Goal: Task Accomplishment & Management: Use online tool/utility

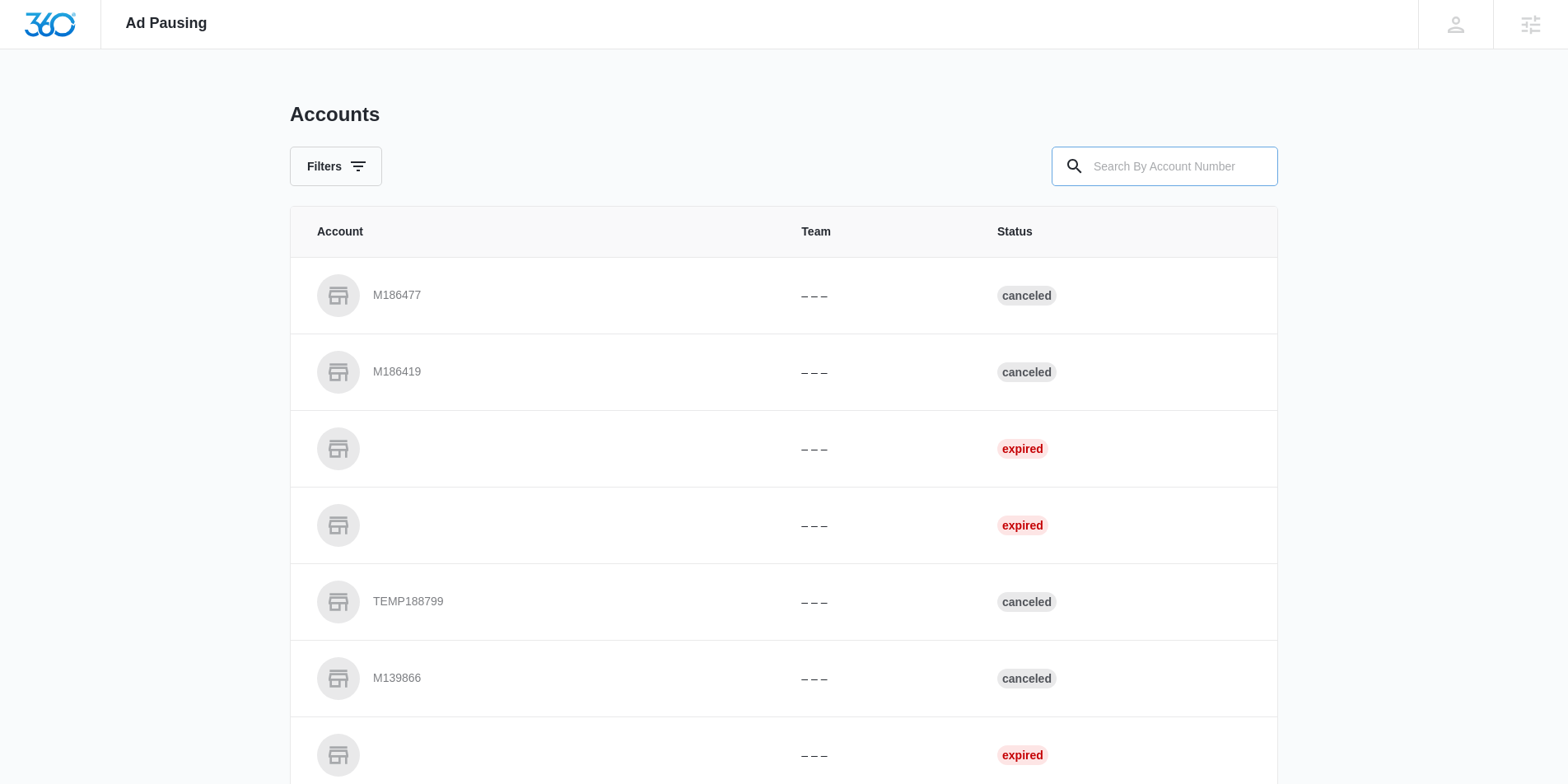
drag, startPoint x: 1249, startPoint y: 165, endPoint x: 1237, endPoint y: 158, distance: 13.9
click at [1240, 160] on input "text" at bounding box center [1164, 167] width 226 height 40
click at [1236, 158] on input "text" at bounding box center [1164, 167] width 226 height 40
type input "M337320"
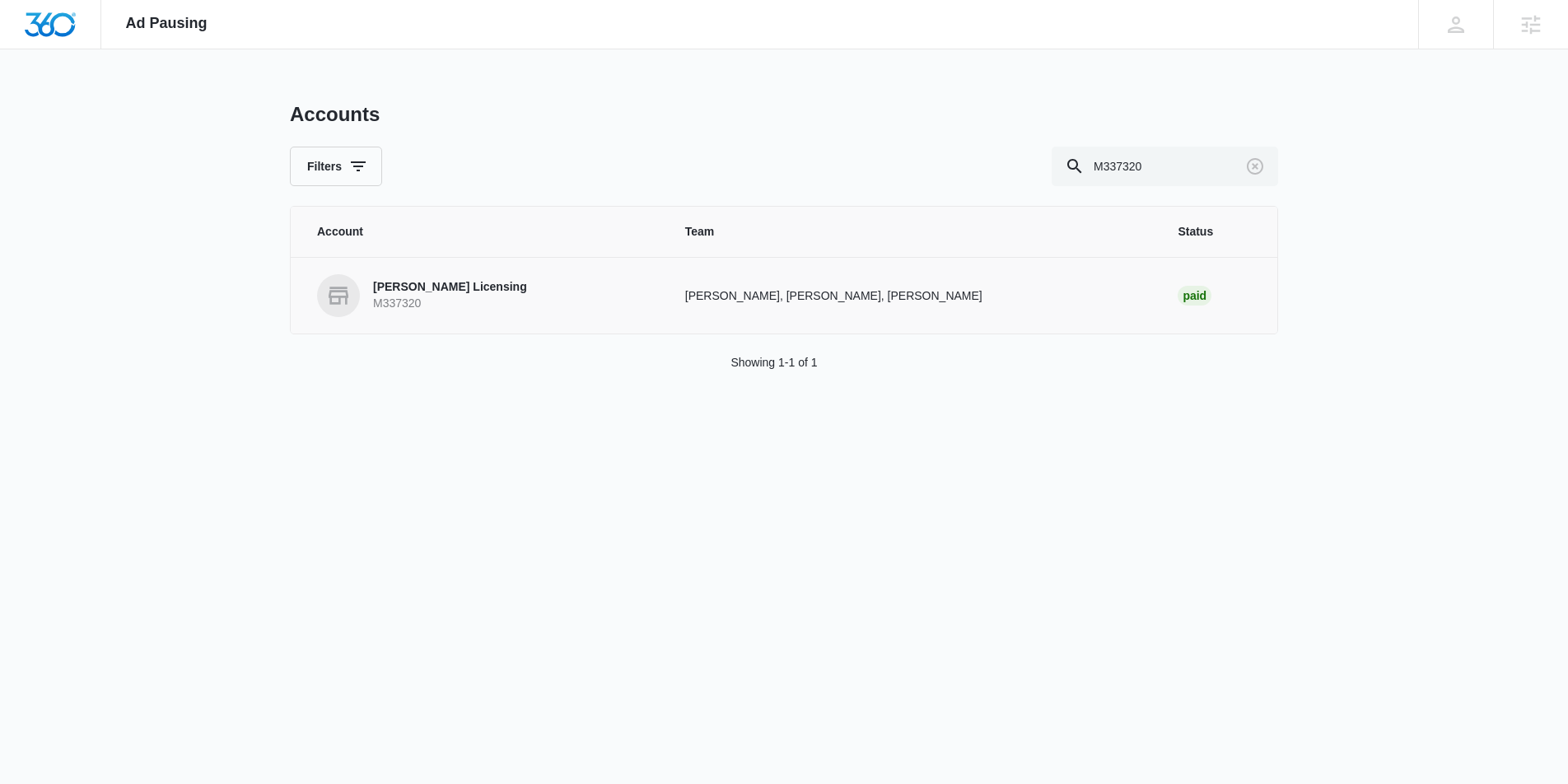
click at [517, 299] on link "[PERSON_NAME] Licensing M337320" at bounding box center [481, 296] width 328 height 43
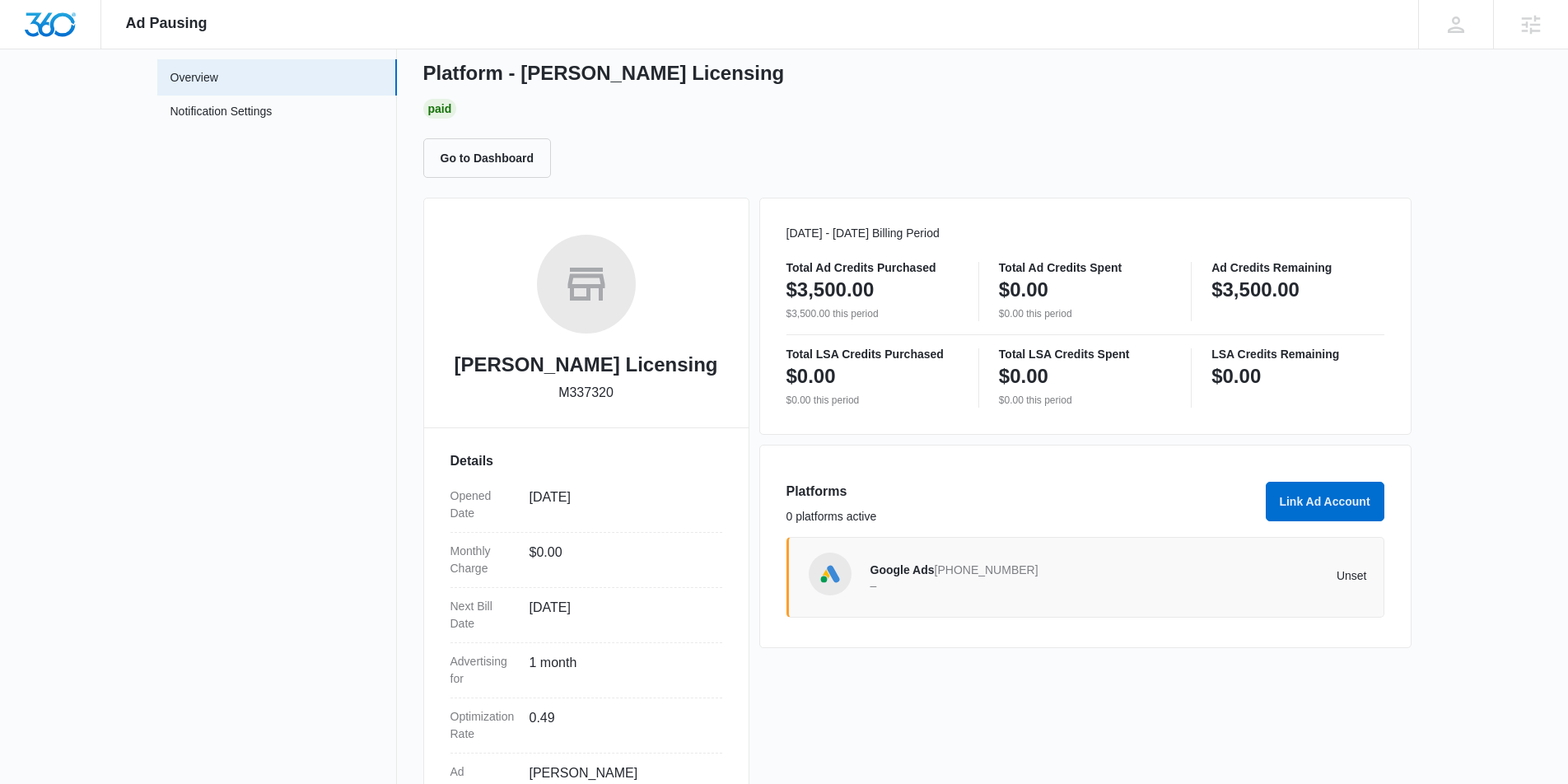
scroll to position [77, 0]
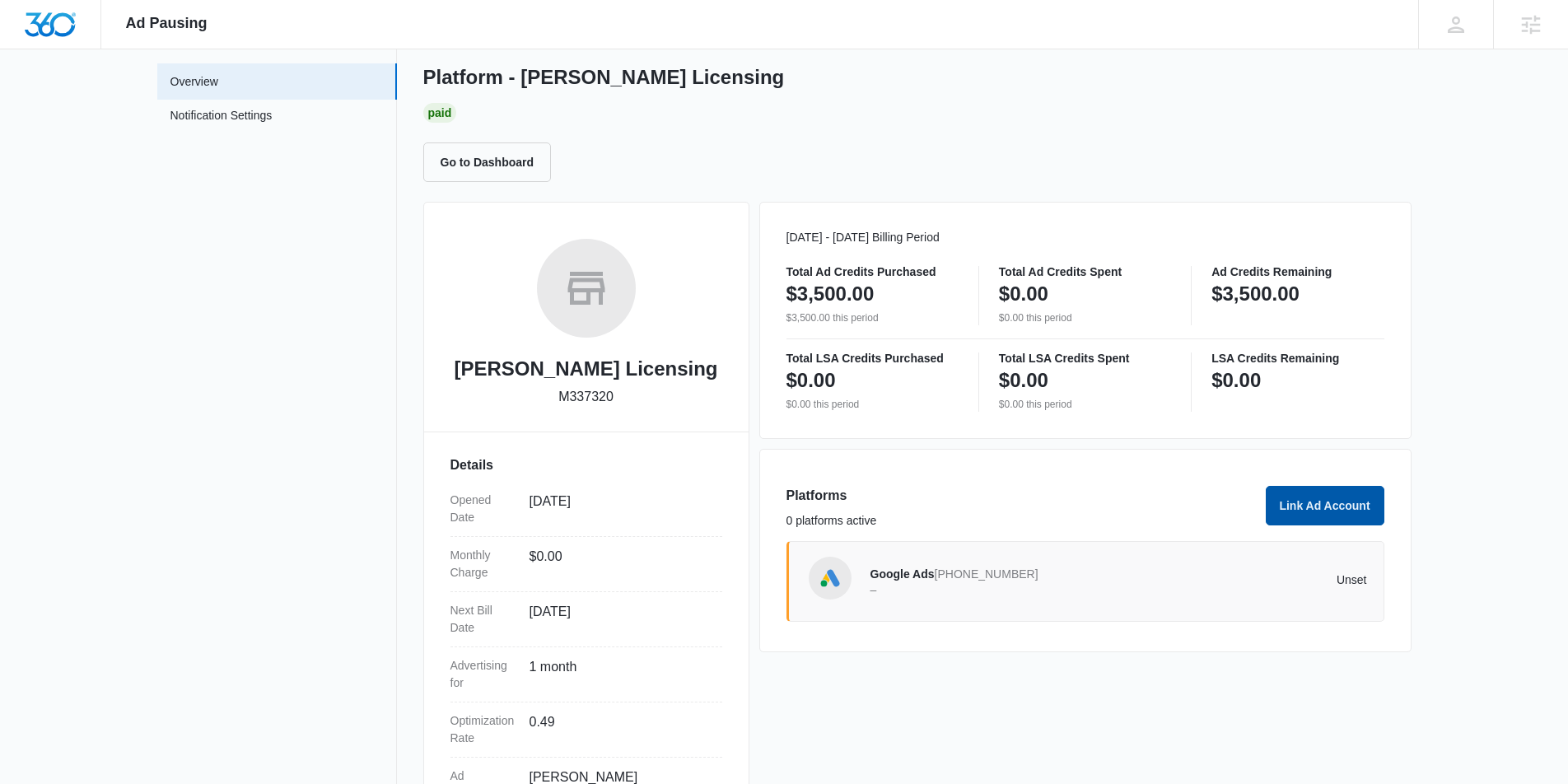
click at [1362, 505] on button "Link Ad Account" at bounding box center [1325, 505] width 119 height 40
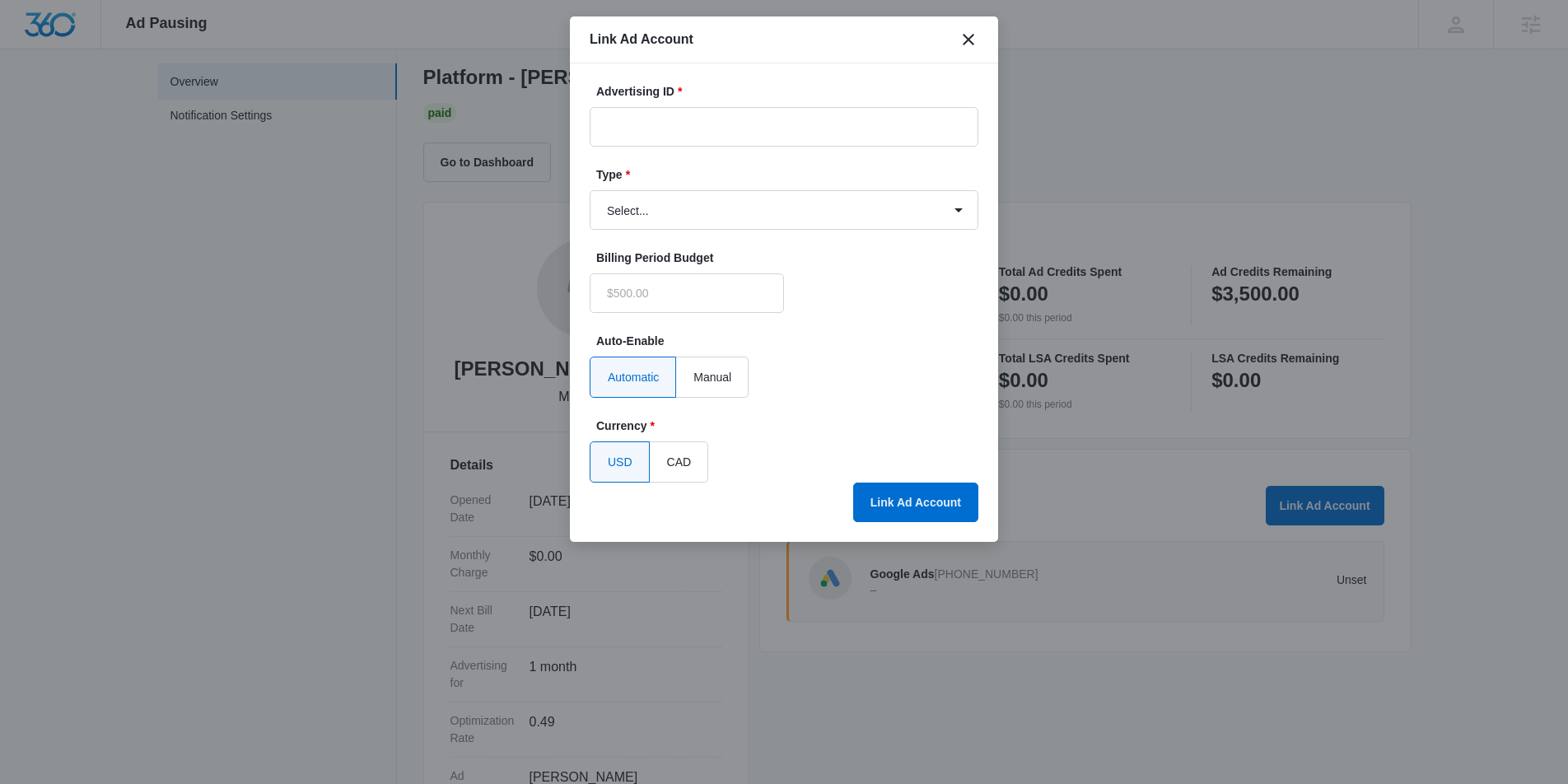
type input "$0.00"
click at [767, 119] on input "Advertising ID *" at bounding box center [784, 127] width 389 height 40
paste input "1947806702665418"
type input "1947806702665418"
click at [683, 204] on select "Select... Bing Ads Facebook Ads Google Ads" at bounding box center [784, 210] width 389 height 40
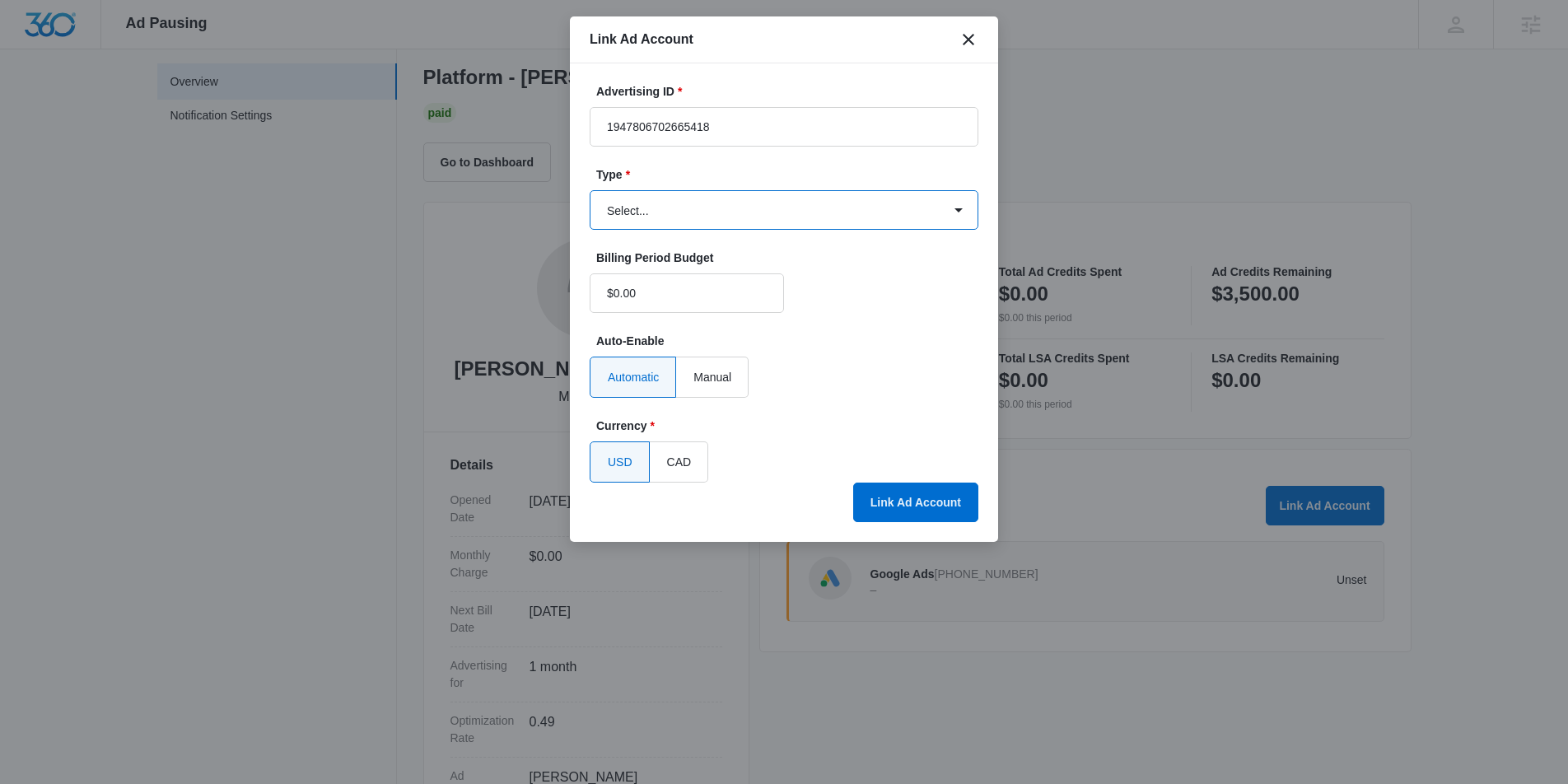
select select "facebook"
click at [590, 190] on select "Select... Bing Ads Facebook Ads Google Ads" at bounding box center [784, 210] width 389 height 40
click at [879, 499] on button "Link Ad Account" at bounding box center [916, 502] width 126 height 40
